Goal: Task Accomplishment & Management: Manage account settings

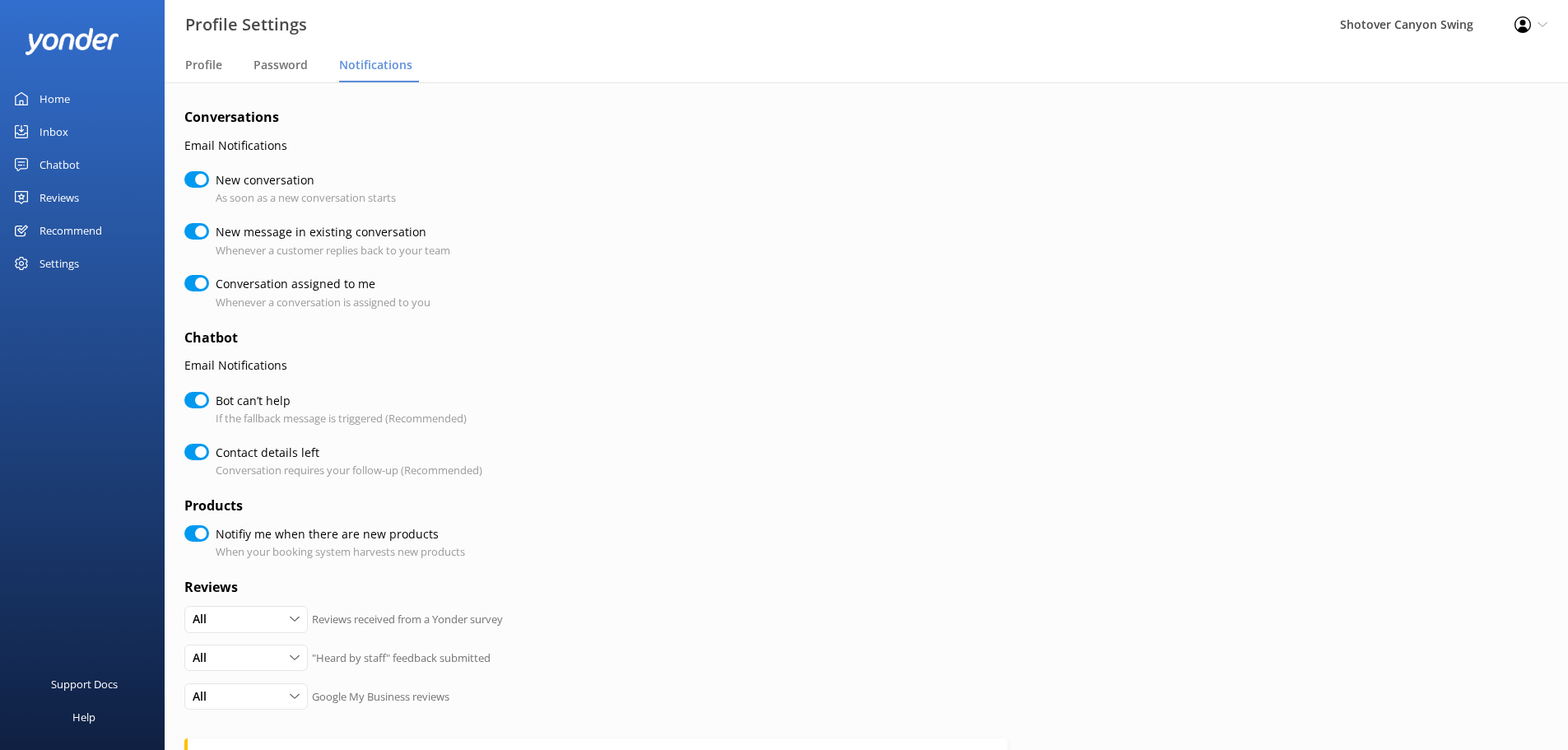
checkbox input "true"
click at [70, 134] on link "Inbox" at bounding box center [82, 132] width 165 height 33
